Goal: Find specific page/section: Find specific page/section

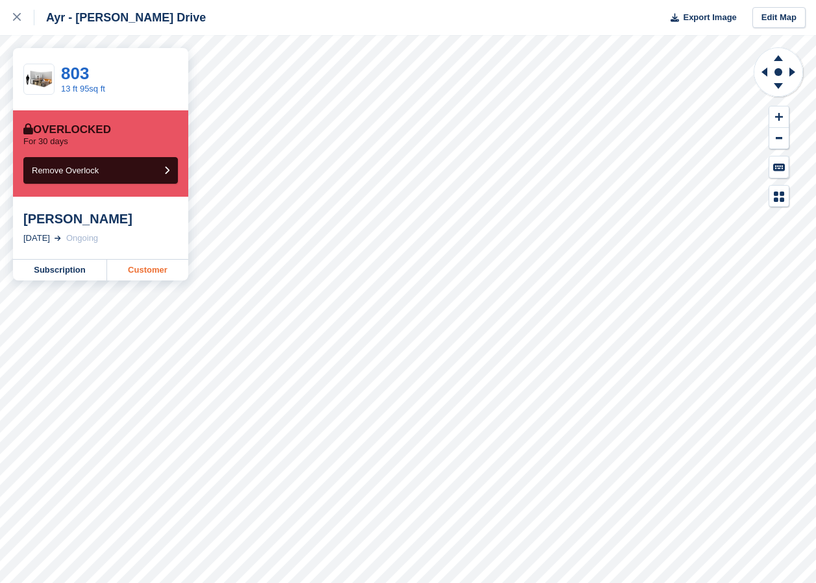
click at [152, 273] on link "Customer" at bounding box center [147, 270] width 81 height 21
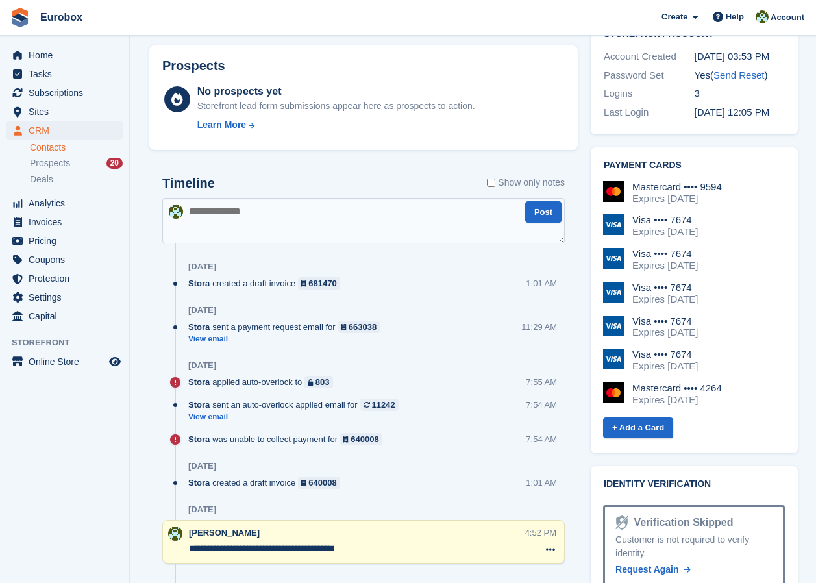
scroll to position [584, 0]
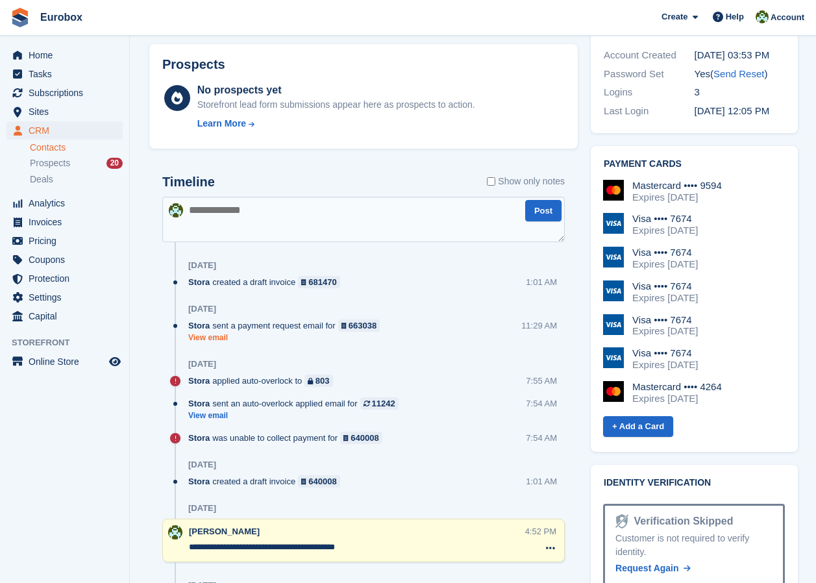
click at [221, 338] on link "View email" at bounding box center [287, 338] width 198 height 11
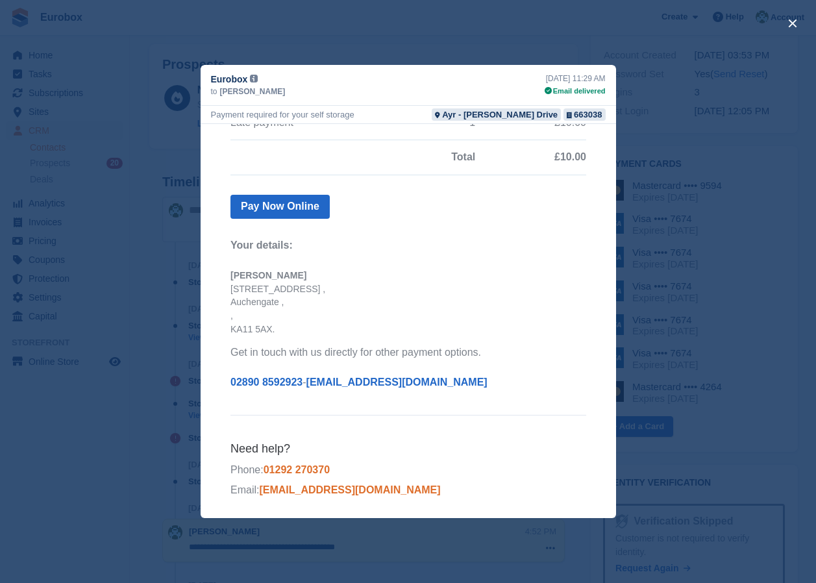
scroll to position [0, 0]
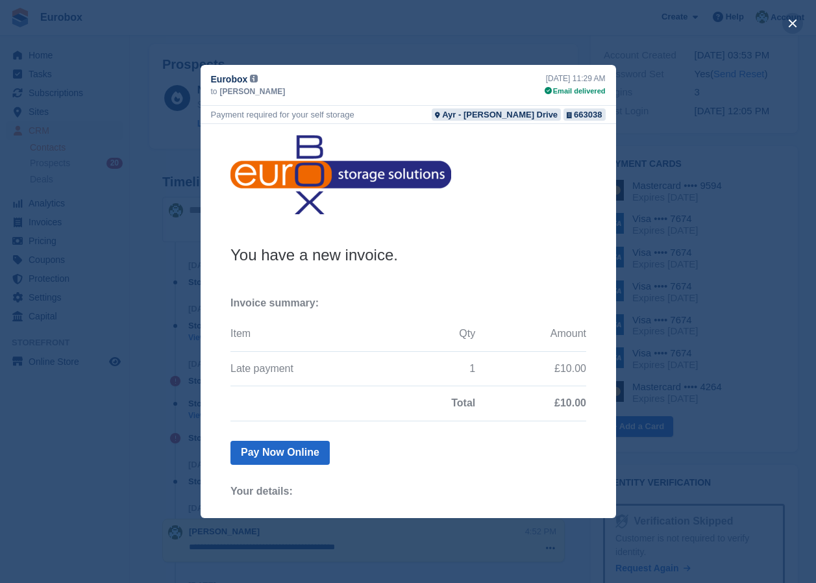
click at [792, 21] on button "close" at bounding box center [793, 23] width 21 height 21
